Goal: Check status

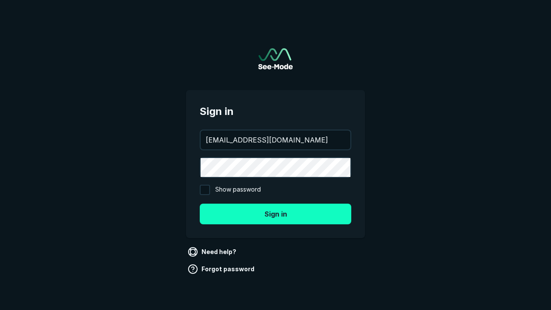
click at [275, 213] on button "Sign in" at bounding box center [275, 213] width 151 height 21
